Goal: Task Accomplishment & Management: Use online tool/utility

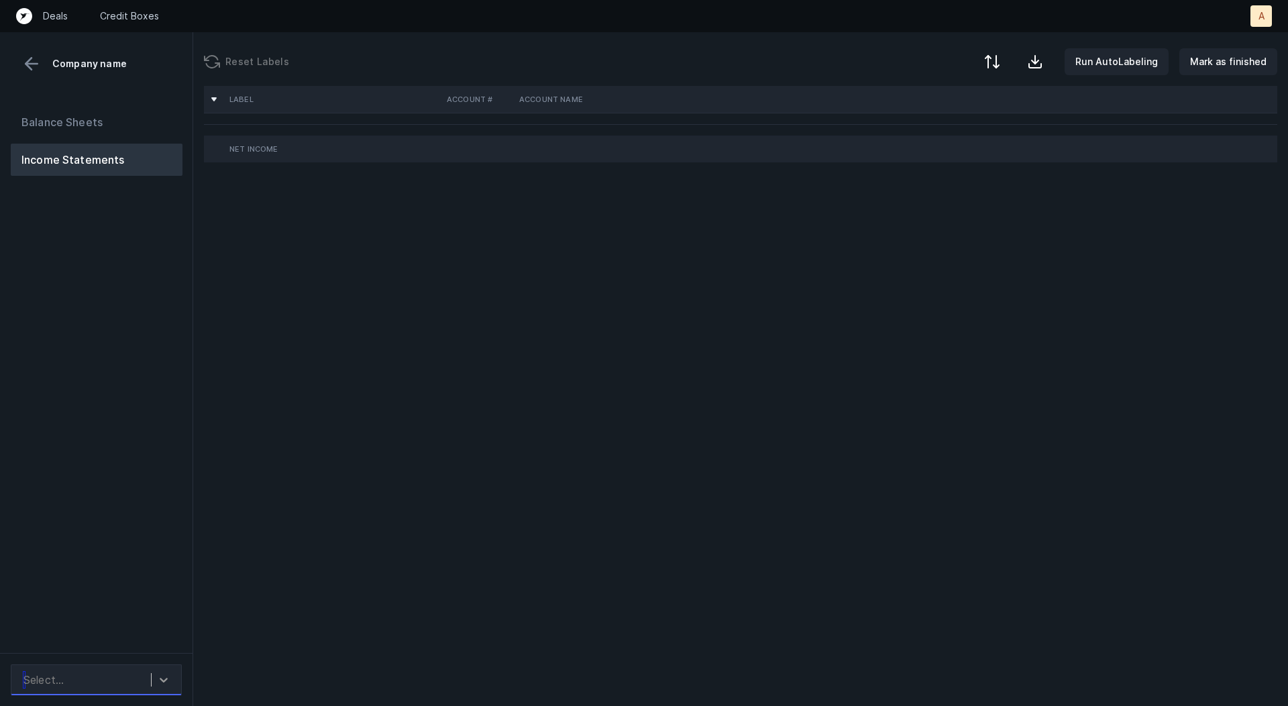
click at [164, 674] on icon at bounding box center [163, 679] width 13 height 13
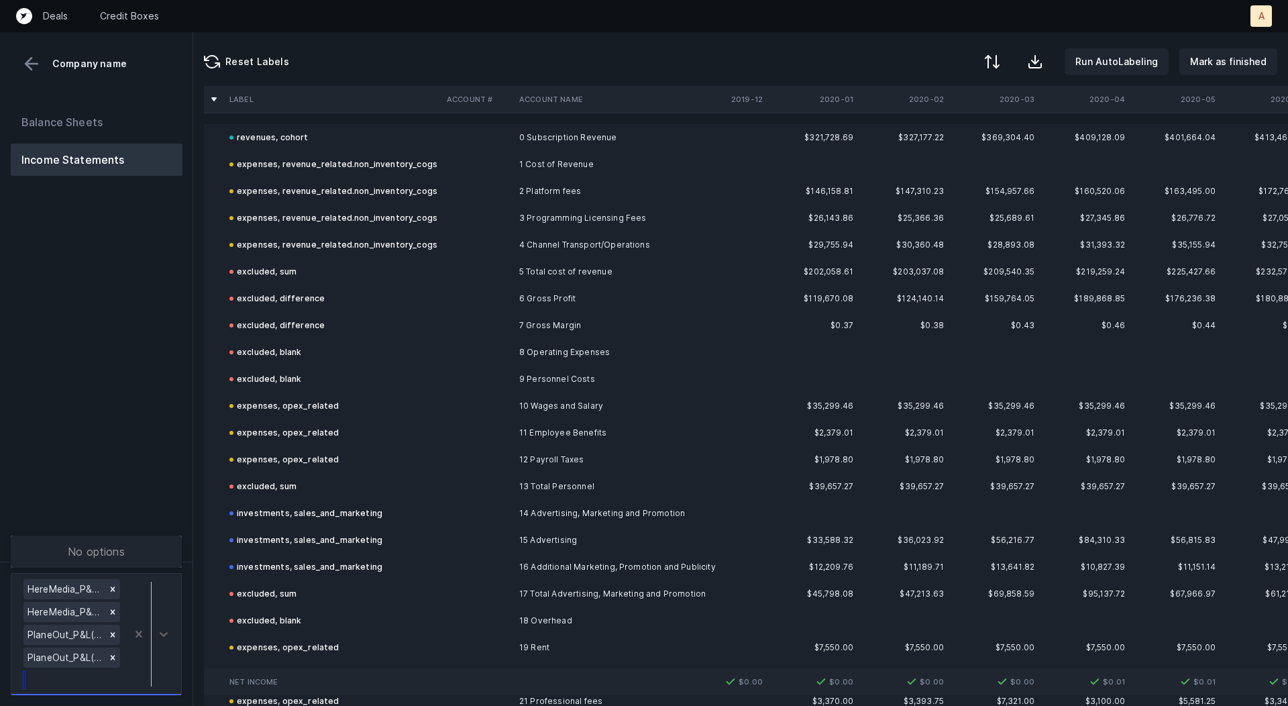
click at [173, 548] on div "No options" at bounding box center [96, 551] width 171 height 27
click at [170, 514] on div "Balance Sheets Income Statements" at bounding box center [96, 328] width 193 height 466
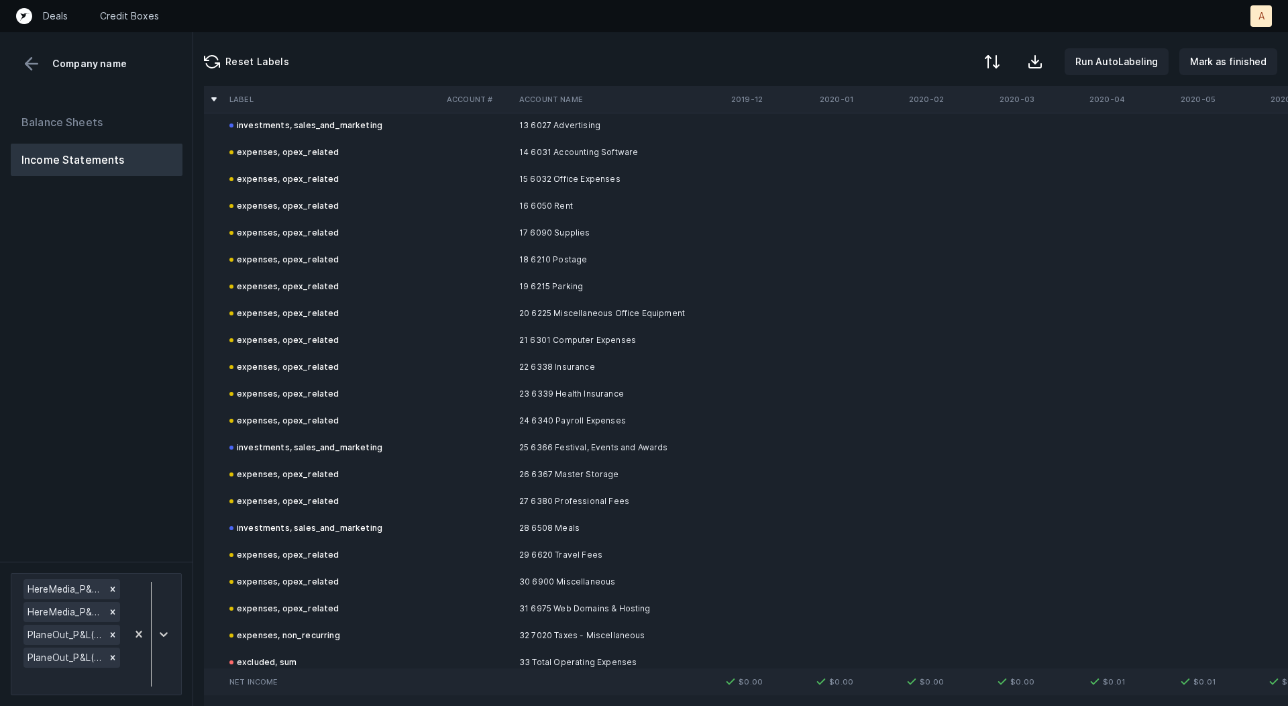
scroll to position [3323, 0]
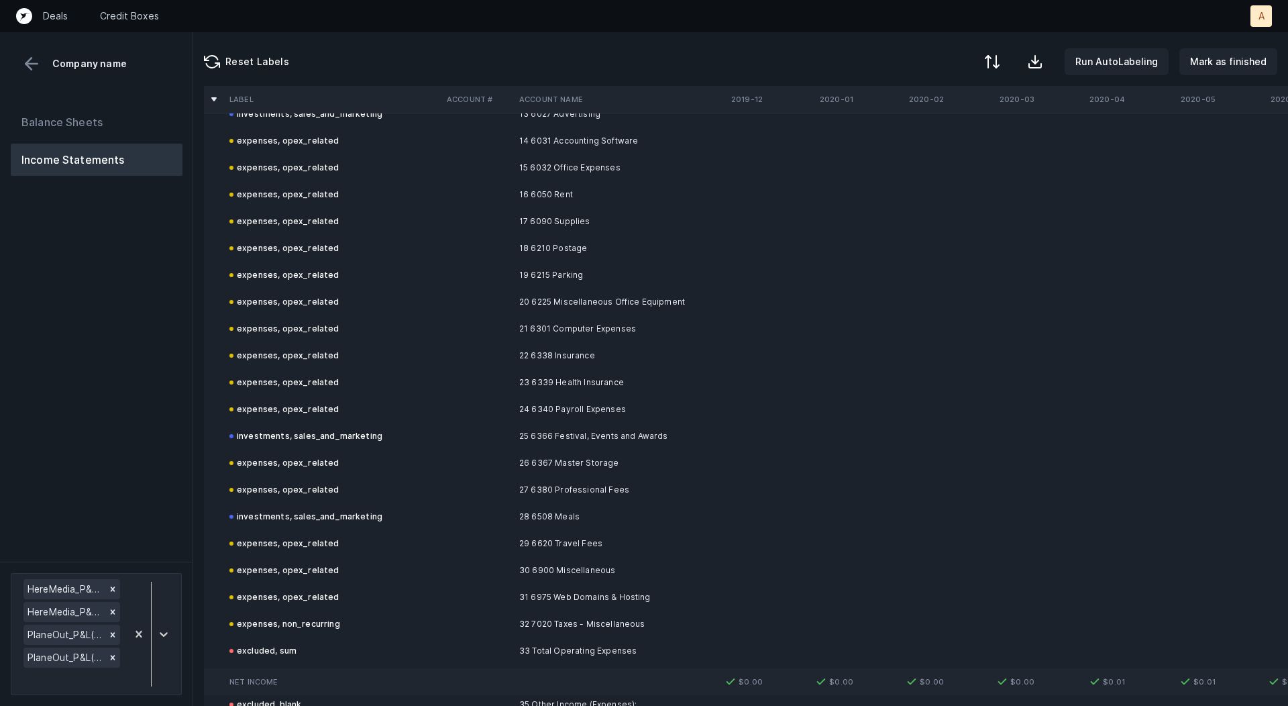
click at [600, 439] on td "25 6366 Festival, Events and Awards" at bounding box center [596, 436] width 164 height 27
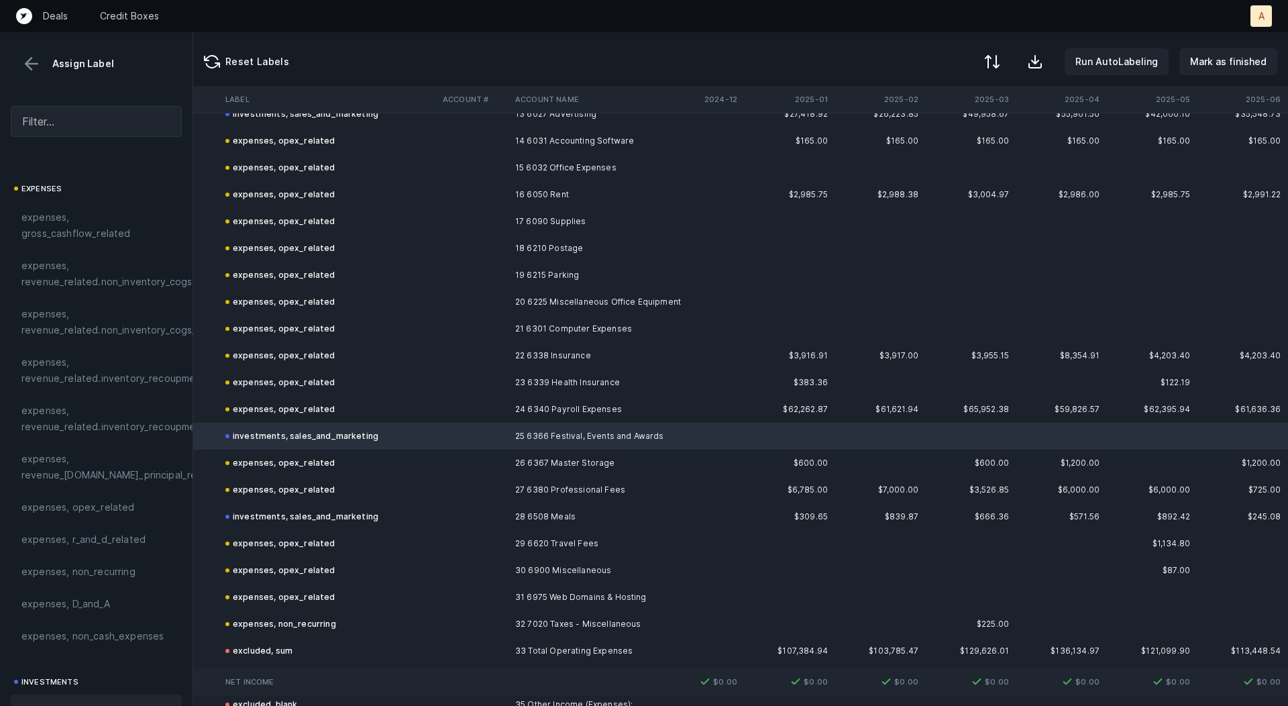
scroll to position [3323, 5457]
click at [52, 517] on div "expenses, opex_related" at bounding box center [96, 507] width 171 height 32
click at [360, 547] on td "expenses, opex_related" at bounding box center [328, 543] width 217 height 27
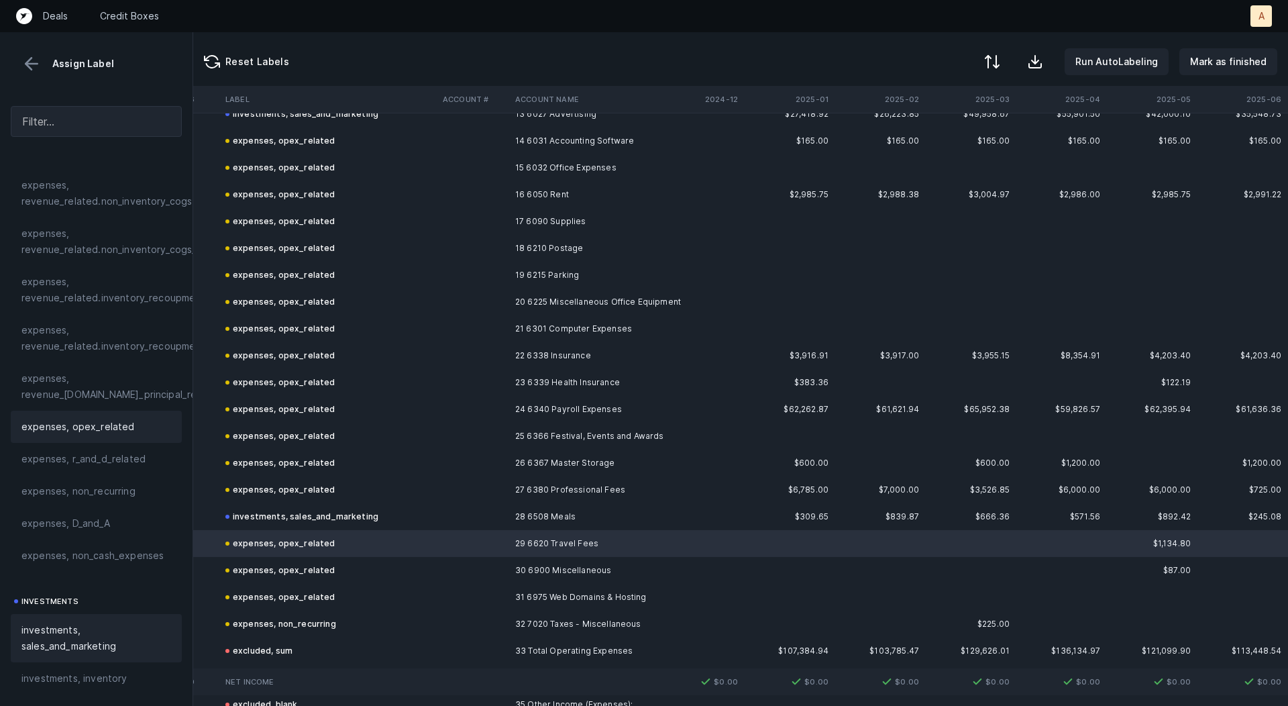
scroll to position [294, 0]
click at [68, 632] on span "investments, sales_and_marketing" at bounding box center [96, 632] width 150 height 32
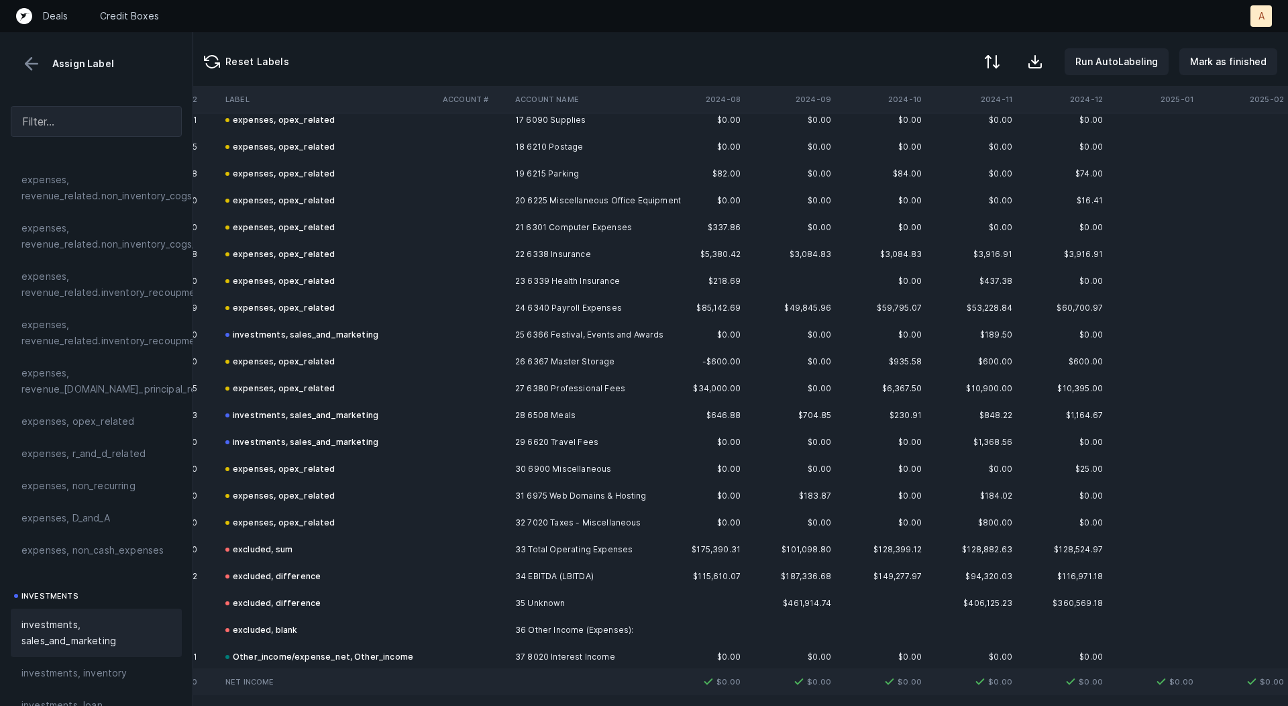
scroll to position [2237, 5092]
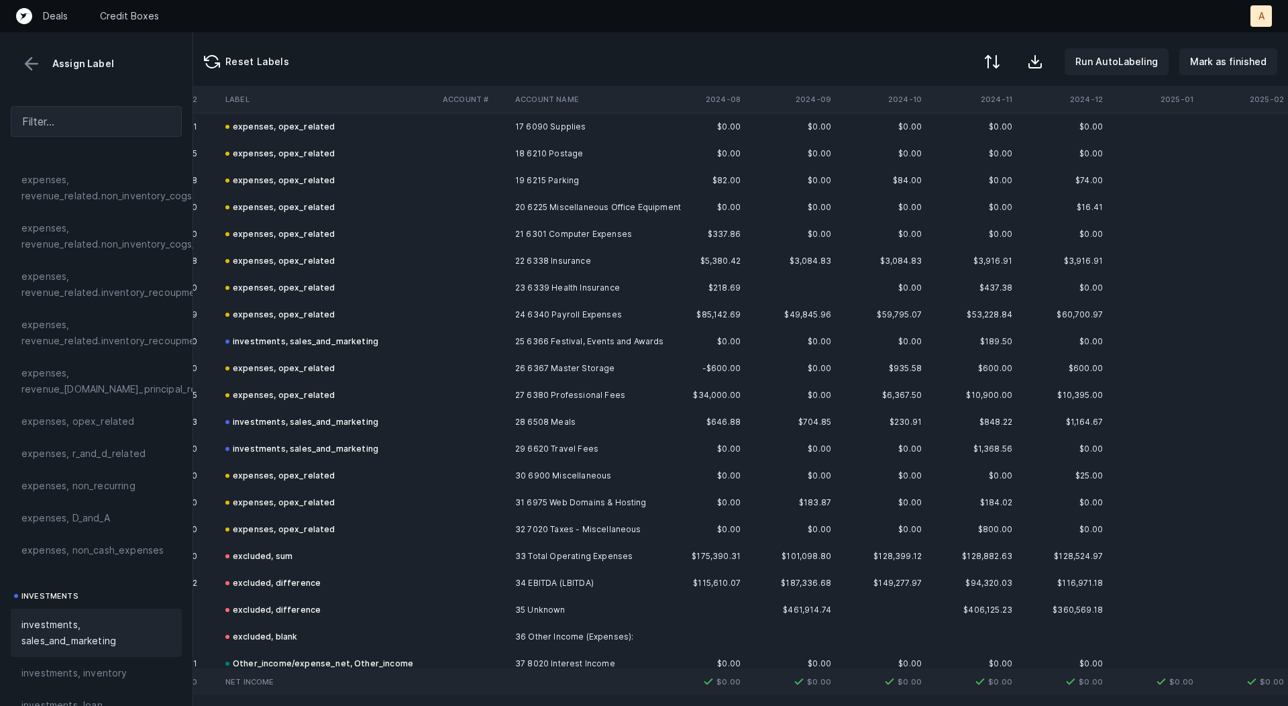
click at [468, 333] on td at bounding box center [473, 341] width 72 height 27
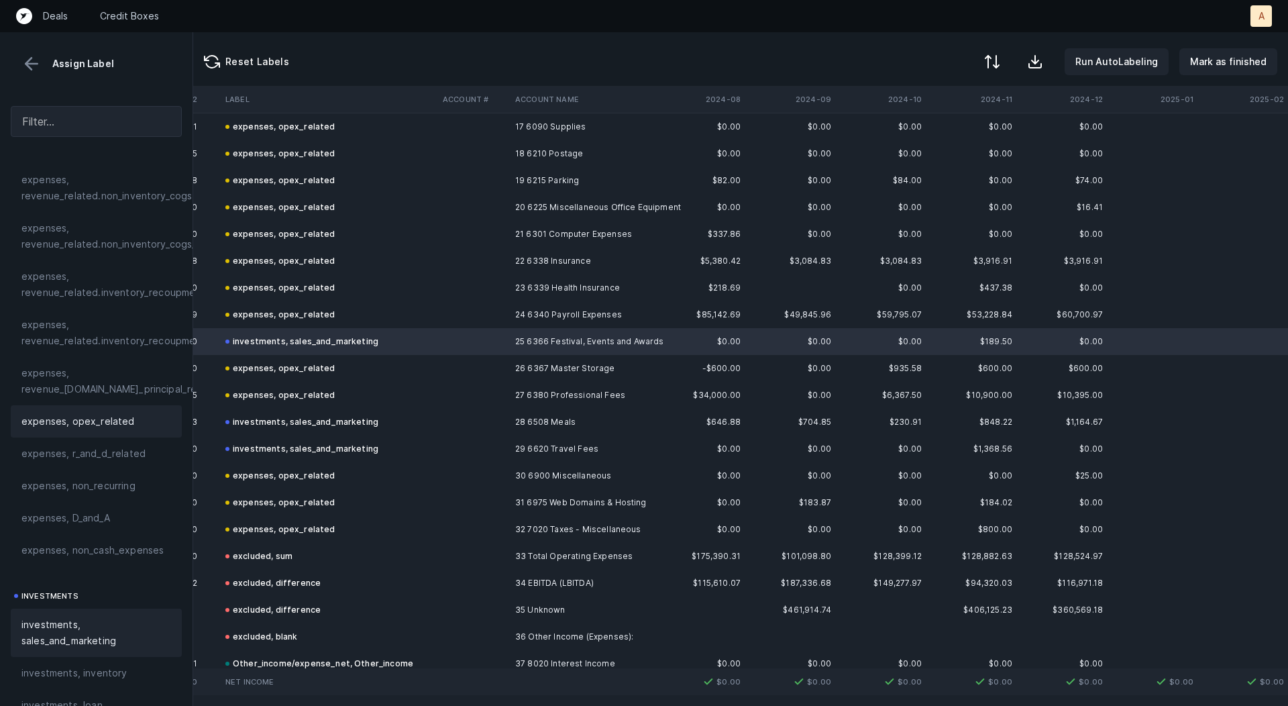
click at [133, 420] on div "expenses, opex_related" at bounding box center [96, 421] width 150 height 16
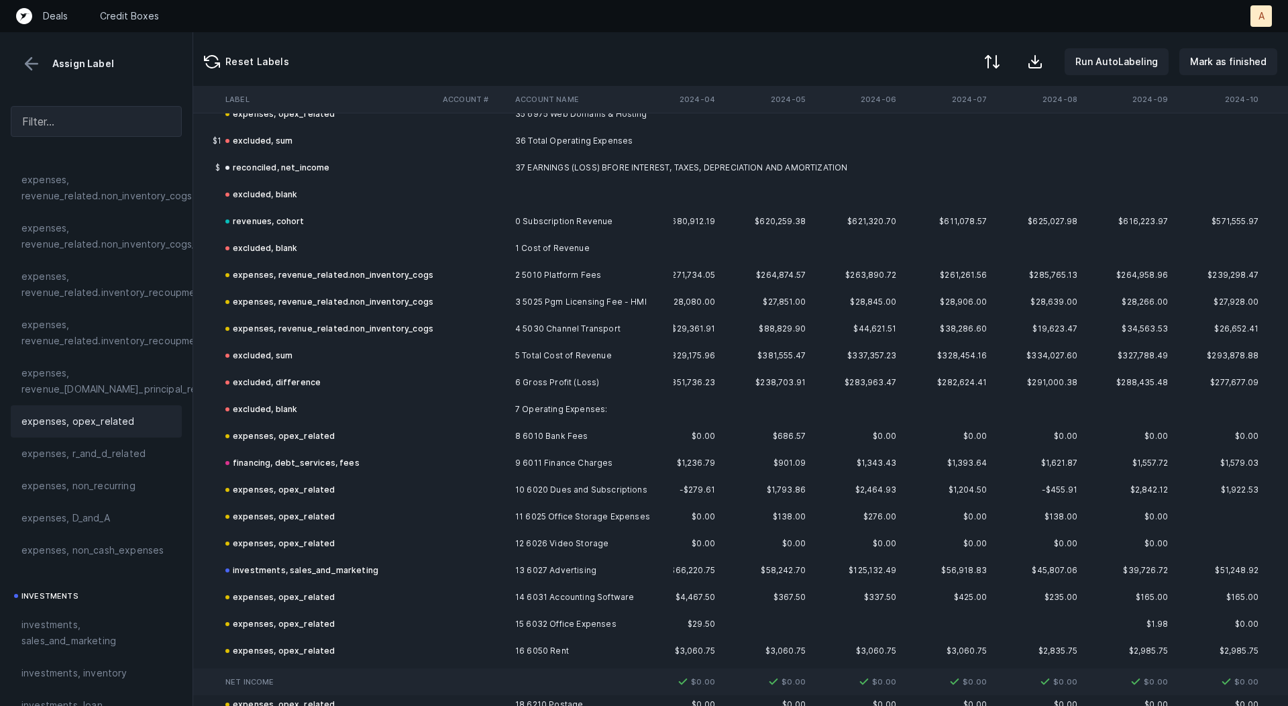
scroll to position [1687, 4678]
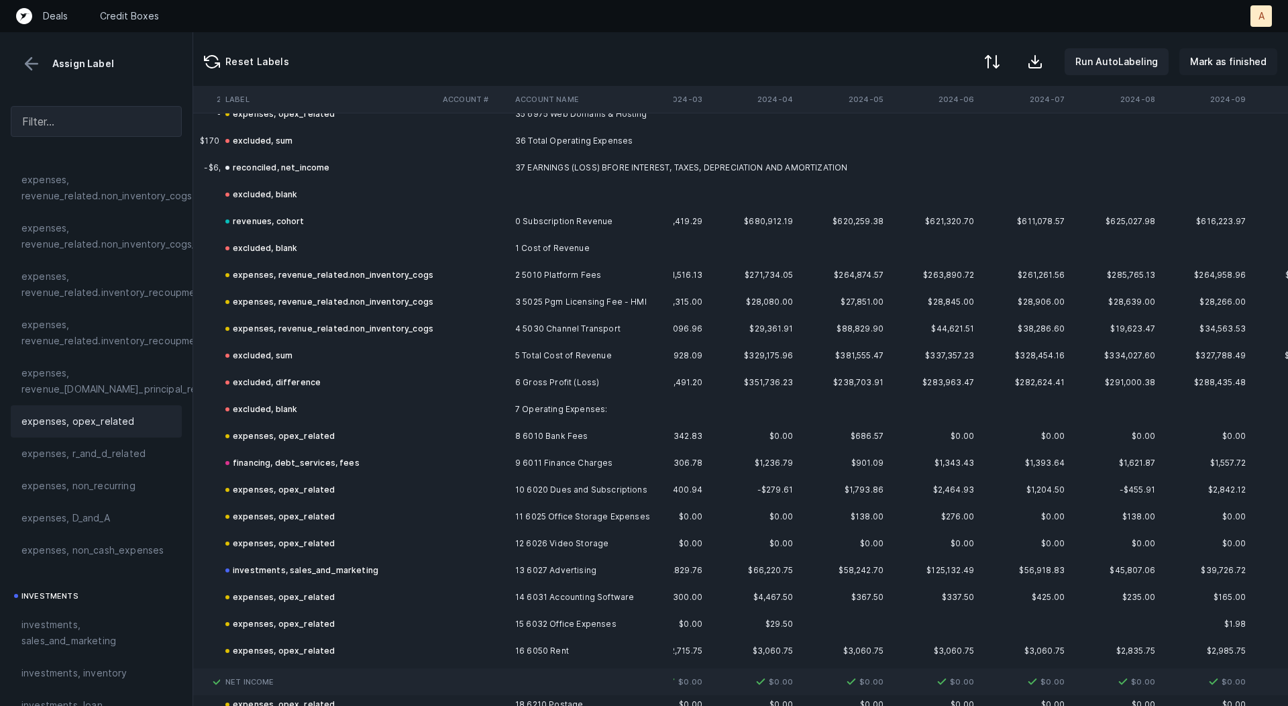
click at [1249, 60] on p "Mark as finished" at bounding box center [1228, 62] width 76 height 16
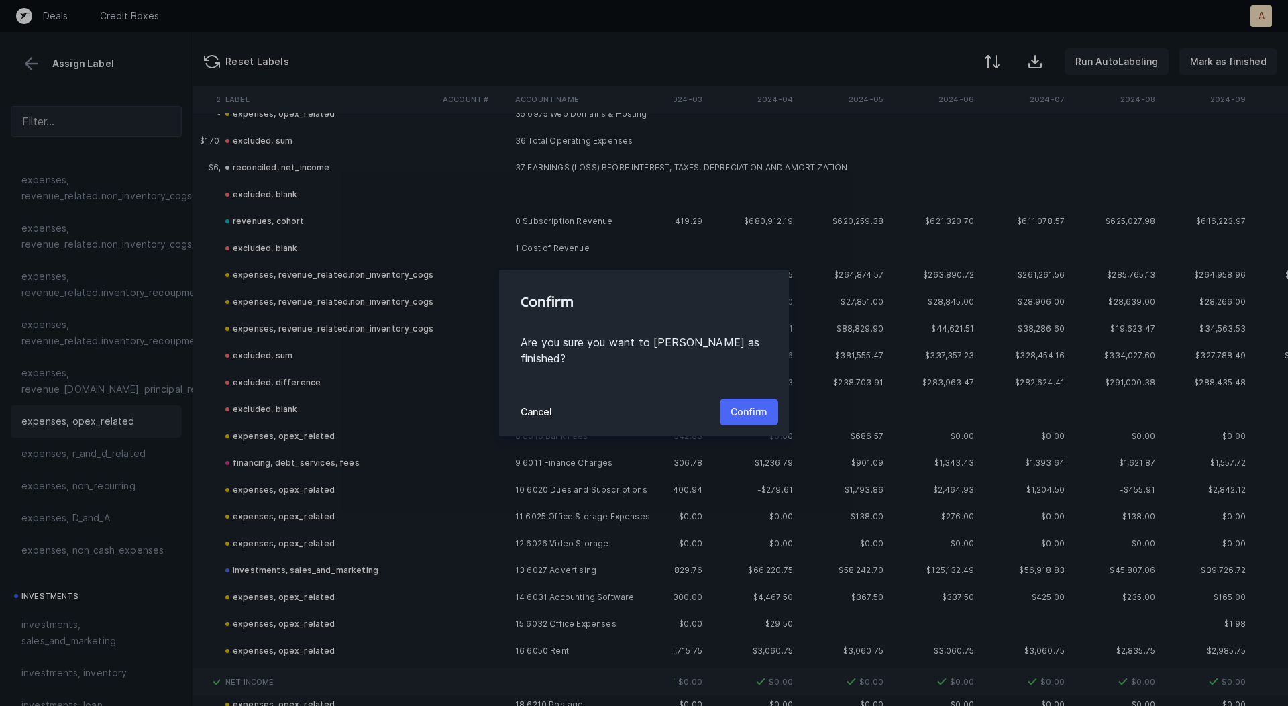
click at [755, 404] on p "Confirm" at bounding box center [748, 412] width 37 height 16
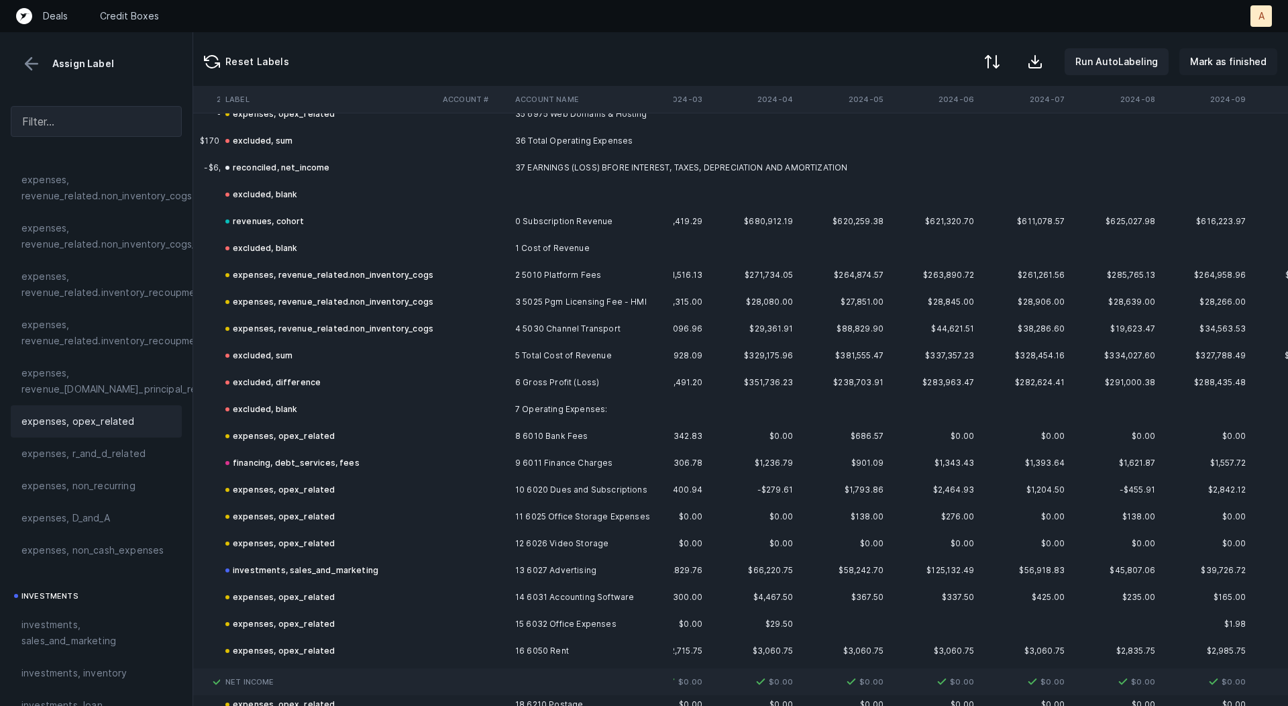
click at [1225, 63] on p "Mark as finished" at bounding box center [1228, 62] width 76 height 16
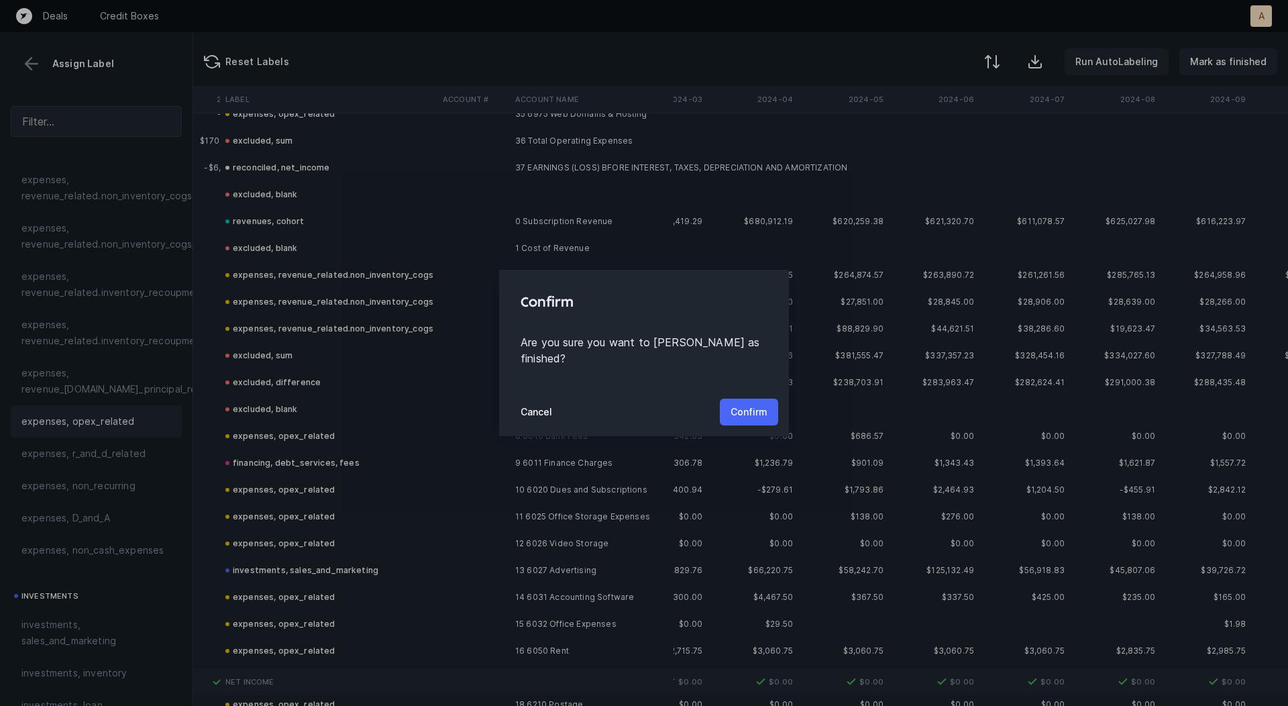
click at [755, 405] on p "Confirm" at bounding box center [748, 412] width 37 height 16
